Goal: Navigation & Orientation: Find specific page/section

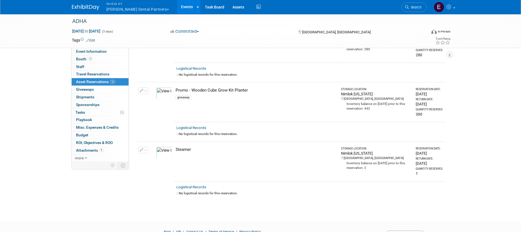
click at [121, 10] on button "Nimlok KY Mortenson Dental Partners" at bounding box center [141, 7] width 70 height 14
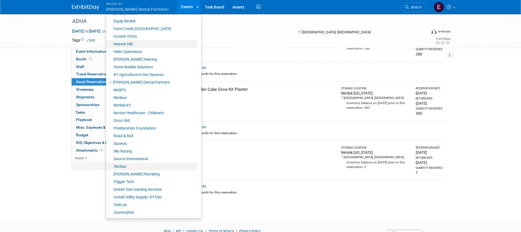
scroll to position [785, 0]
click at [128, 111] on link "Norton Healthcare - Children’s" at bounding box center [151, 113] width 91 height 8
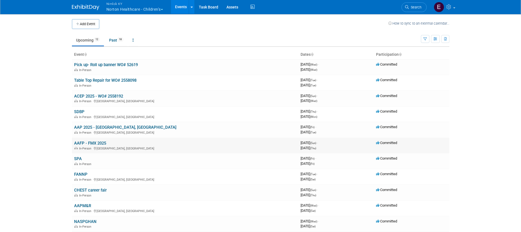
click at [94, 142] on link "AAFP - FMX 2025" at bounding box center [90, 143] width 32 height 5
click at [83, 127] on link "AAP 2025 - [GEOGRAPHIC_DATA], [GEOGRAPHIC_DATA]" at bounding box center [125, 127] width 102 height 5
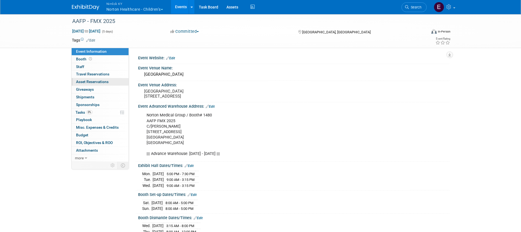
click at [87, 81] on span "Asset Reservations 0" at bounding box center [92, 82] width 33 height 4
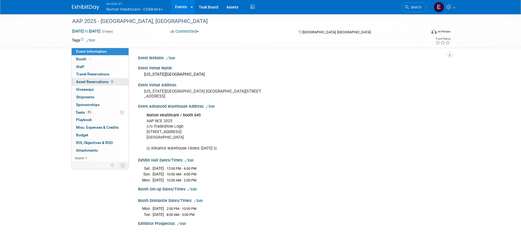
click at [87, 81] on span "Asset Reservations 9" at bounding box center [95, 82] width 38 height 4
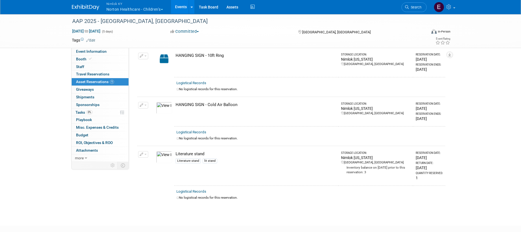
scroll to position [404, 0]
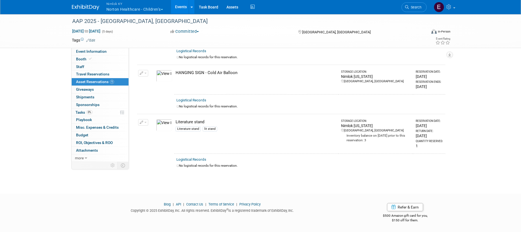
click at [163, 8] on button "Nimlok KY Norton Healthcare - Children’s" at bounding box center [138, 7] width 64 height 14
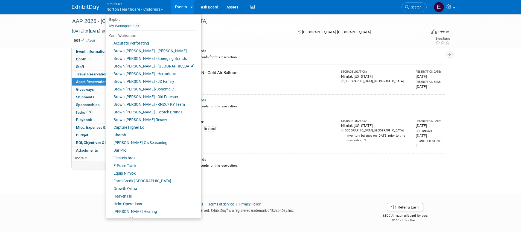
click at [262, 107] on div "No logistical records for this reservation." at bounding box center [310, 106] width 267 height 5
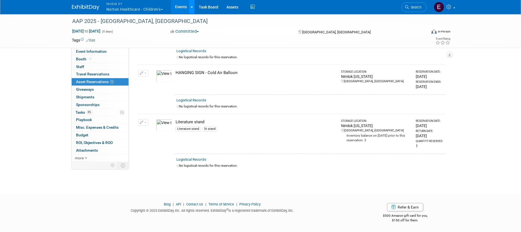
click at [192, 10] on link at bounding box center [192, 7] width 6 height 14
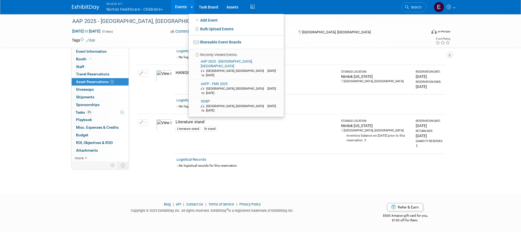
click at [178, 8] on link "Events" at bounding box center [181, 7] width 20 height 14
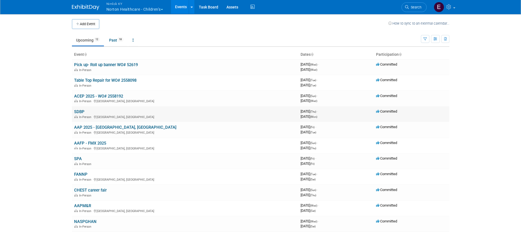
click at [79, 113] on link "SDBP" at bounding box center [79, 111] width 10 height 5
